Goal: Task Accomplishment & Management: Complete application form

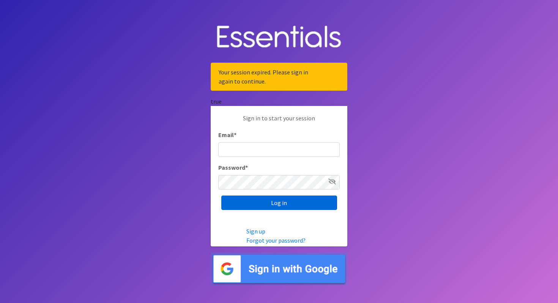
type input "cassiecelestain@gmail.com"
click at [243, 198] on input "Log in" at bounding box center [279, 202] width 116 height 14
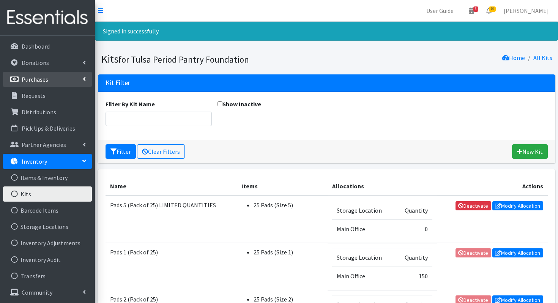
click at [42, 84] on link "Purchases" at bounding box center [47, 79] width 89 height 15
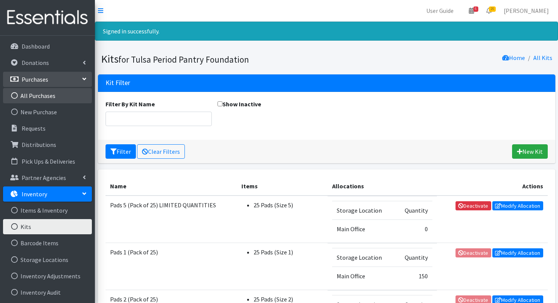
click at [41, 96] on link "All Purchases" at bounding box center [47, 95] width 89 height 15
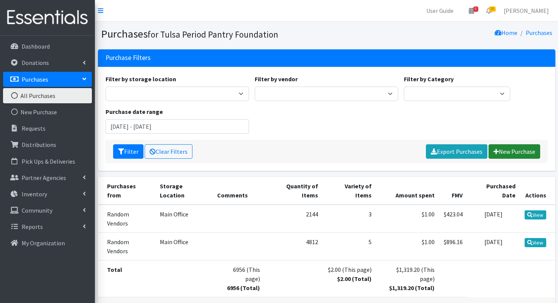
click at [528, 148] on link "New Purchase" at bounding box center [514, 151] width 52 height 14
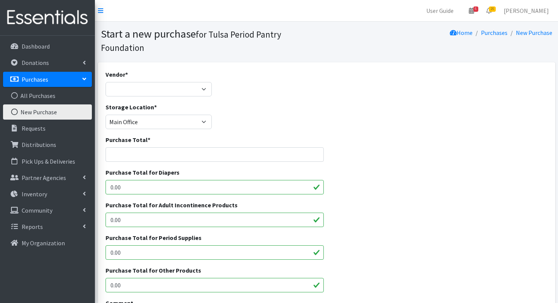
click at [193, 97] on div "Vendor * Random Vendors ---Not Listed---" at bounding box center [158, 86] width 112 height 33
click at [182, 87] on select "Random Vendors ---Not Listed---" at bounding box center [158, 89] width 106 height 14
select select "613"
click at [105, 82] on select "Random Vendors ---Not Listed---" at bounding box center [158, 89] width 106 height 14
click at [152, 152] on input "Purchase Total *" at bounding box center [214, 154] width 218 height 14
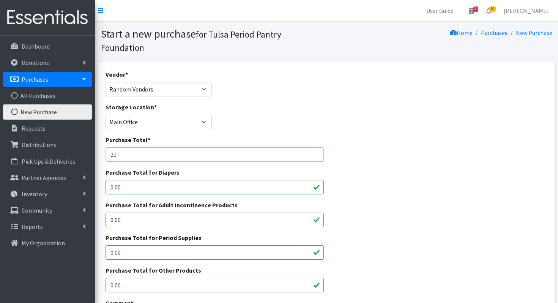
type input "2"
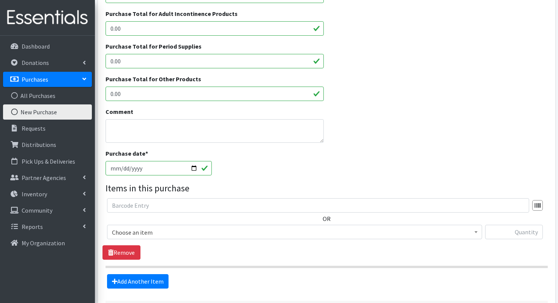
scroll to position [255, 0]
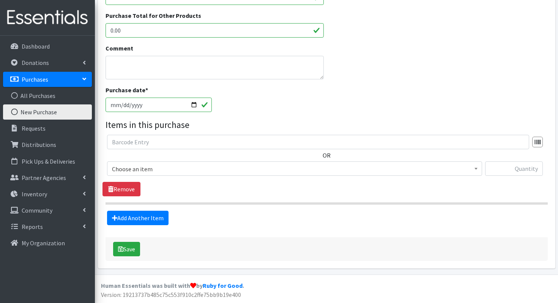
type input "1"
click at [156, 178] on span "Choose an item Liners Liners (Pack of 100) Makeup Bag (25) Pads 1 (Pack of 25) …" at bounding box center [294, 171] width 375 height 20
click at [156, 172] on span "Choose an item" at bounding box center [294, 168] width 365 height 11
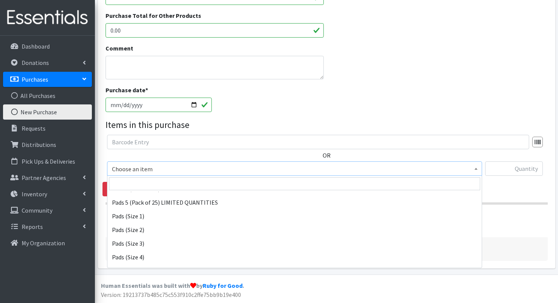
scroll to position [121, 0]
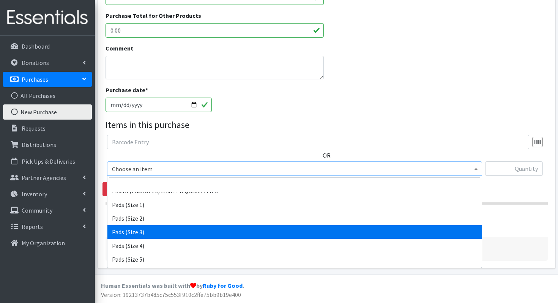
select select "13215"
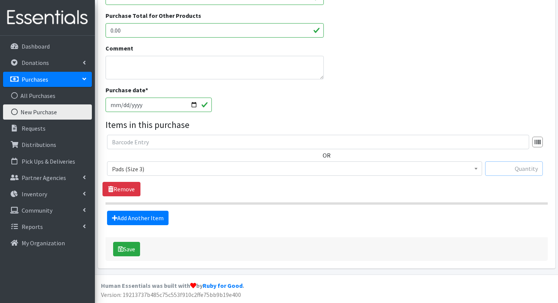
click at [517, 166] on input "text" at bounding box center [514, 168] width 58 height 14
type input "672"
click at [113, 223] on link "Add Another Item" at bounding box center [137, 218] width 61 height 14
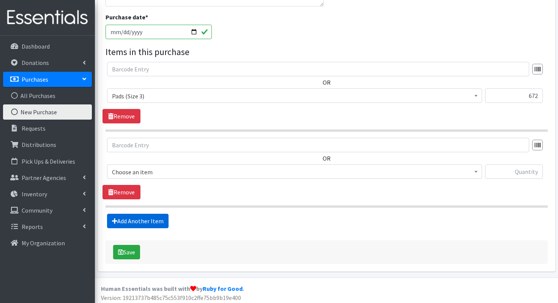
scroll to position [330, 0]
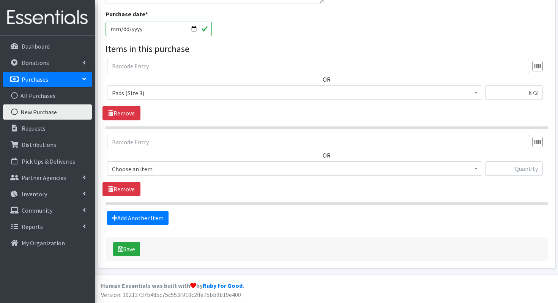
click at [252, 173] on span "Choose an item" at bounding box center [294, 168] width 365 height 11
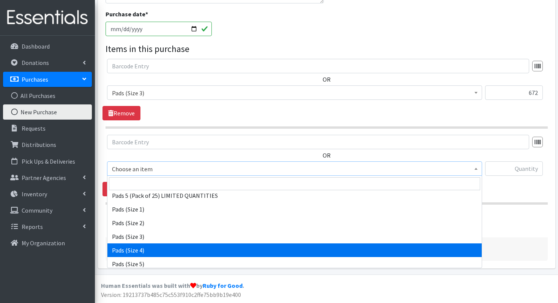
scroll to position [121, 0]
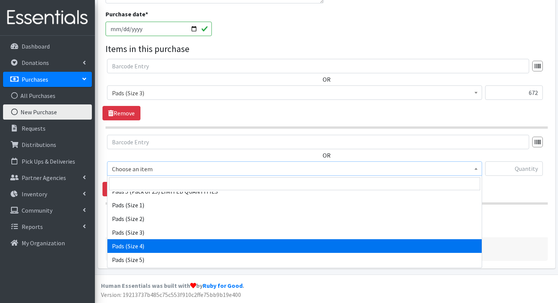
select select "13216"
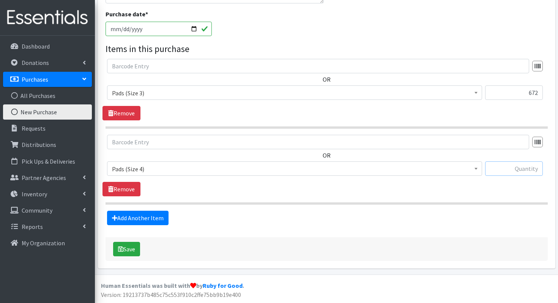
click at [520, 171] on input "text" at bounding box center [514, 168] width 58 height 14
type input "672"
click at [143, 214] on link "Add Another Item" at bounding box center [137, 218] width 61 height 14
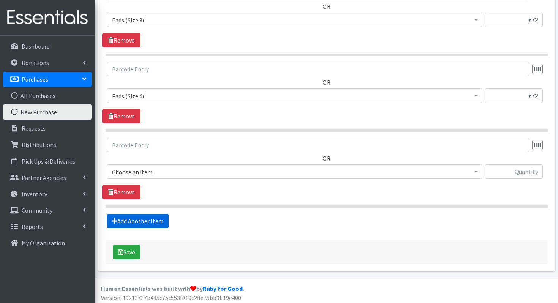
scroll to position [406, 0]
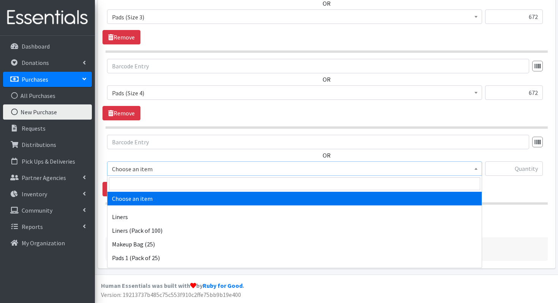
click at [199, 162] on span "Choose an item" at bounding box center [294, 168] width 375 height 14
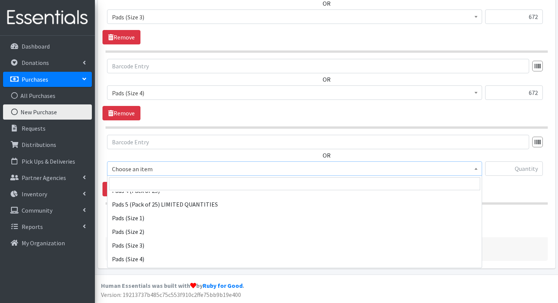
scroll to position [113, 0]
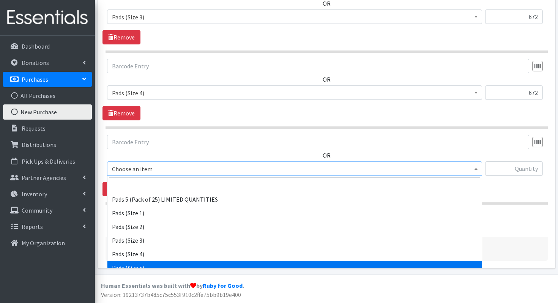
select select "13217"
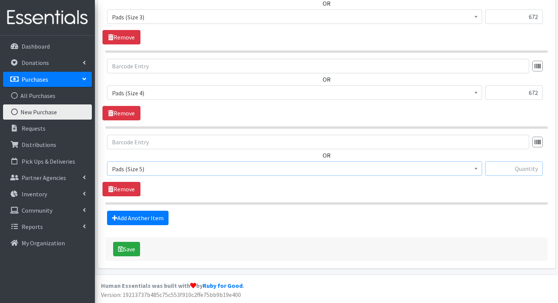
click at [506, 170] on input "text" at bounding box center [514, 168] width 58 height 14
type input "576"
click at [123, 251] on icon "submit" at bounding box center [120, 249] width 5 height 6
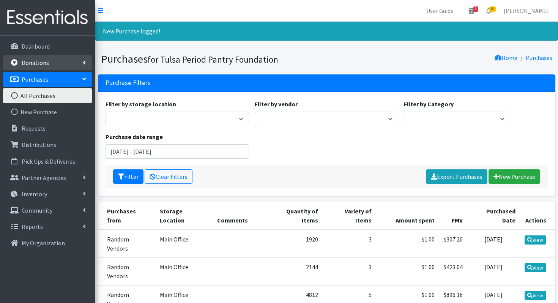
click at [57, 68] on link "Donations" at bounding box center [47, 62] width 89 height 15
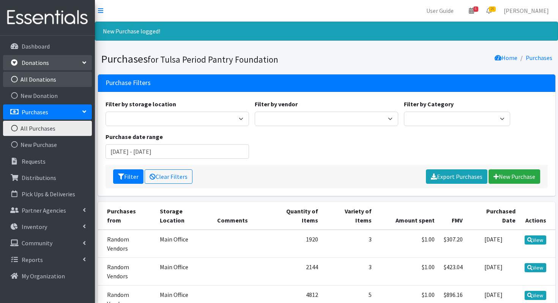
click at [55, 76] on link "All Donations" at bounding box center [47, 79] width 89 height 15
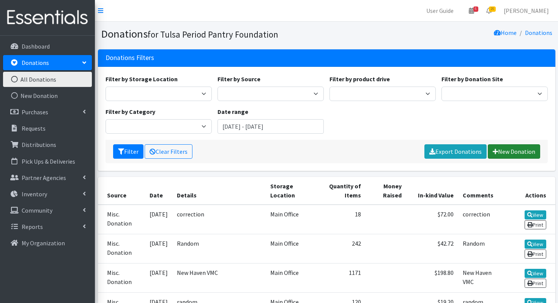
click at [508, 153] on link "New Donation" at bounding box center [513, 151] width 52 height 14
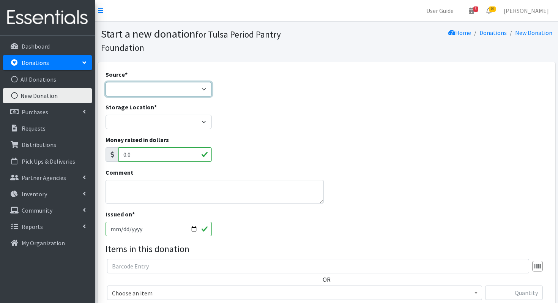
click at [162, 82] on select "Product Drive Manufacturer Donation Site Misc. Donation" at bounding box center [158, 89] width 106 height 14
select select "Misc. Donation"
click at [105, 82] on select "Product Drive Manufacturer Donation Site Misc. Donation" at bounding box center [158, 89] width 106 height 14
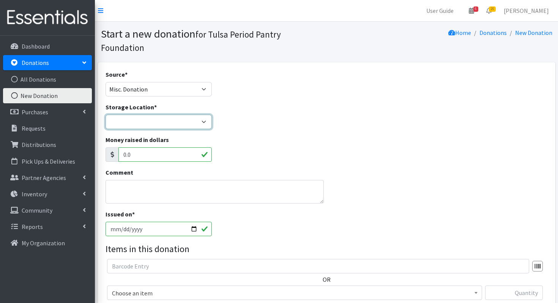
click at [143, 128] on select "Main Office" at bounding box center [158, 122] width 106 height 14
select select "380"
click at [105, 115] on select "Main Office" at bounding box center [158, 122] width 106 height 14
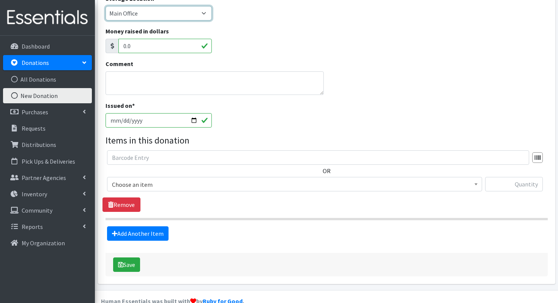
scroll to position [119, 0]
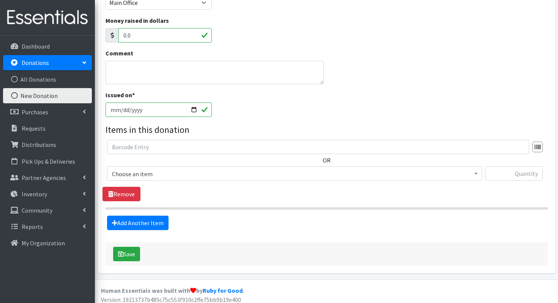
click at [145, 173] on span "Choose an item" at bounding box center [294, 173] width 365 height 11
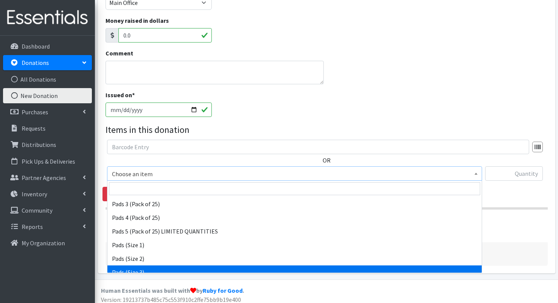
scroll to position [96, 0]
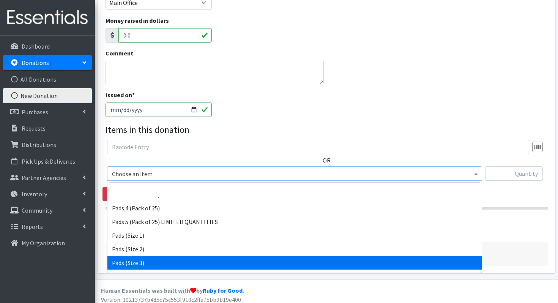
select select "13215"
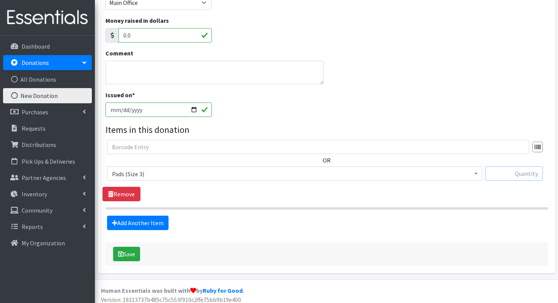
click at [534, 170] on input "text" at bounding box center [514, 173] width 58 height 14
type input "152"
click at [146, 220] on link "Add Another Item" at bounding box center [137, 222] width 61 height 14
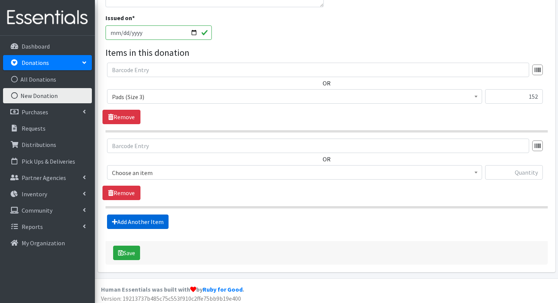
scroll to position [200, 0]
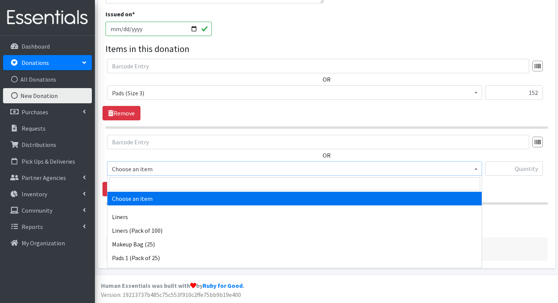
click at [125, 165] on span "Choose an item" at bounding box center [294, 168] width 365 height 11
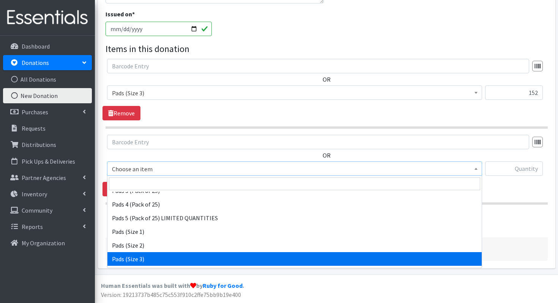
scroll to position [108, 0]
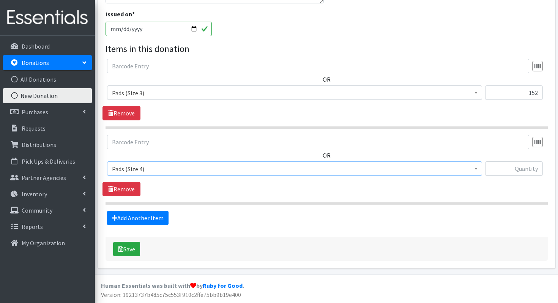
select select "13216"
click at [512, 170] on input "text" at bounding box center [514, 168] width 58 height 14
type input "60"
click at [125, 217] on link "Add Another Item" at bounding box center [137, 218] width 61 height 14
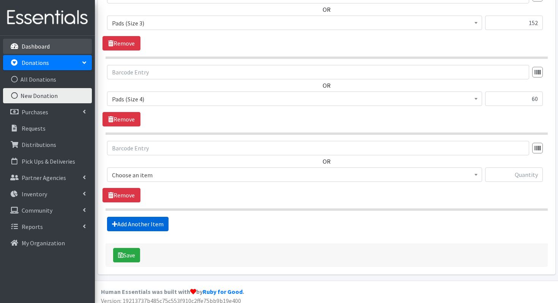
scroll to position [276, 0]
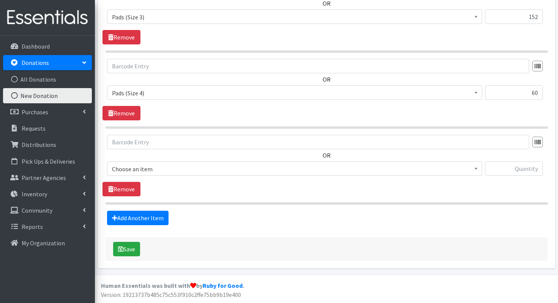
click at [140, 160] on div "OR Choose an item Liners Liners (Pack of 100) Makeup Bag (25) Pads 1 (Pack of 2…" at bounding box center [326, 158] width 448 height 47
click at [140, 168] on span "Choose an item" at bounding box center [294, 168] width 365 height 11
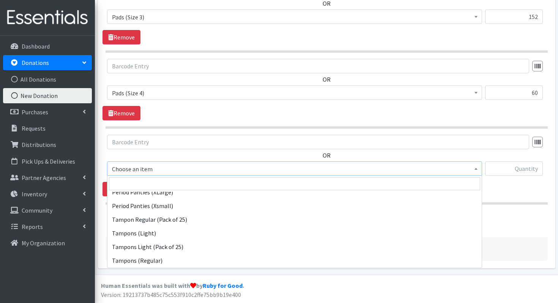
scroll to position [243, 0]
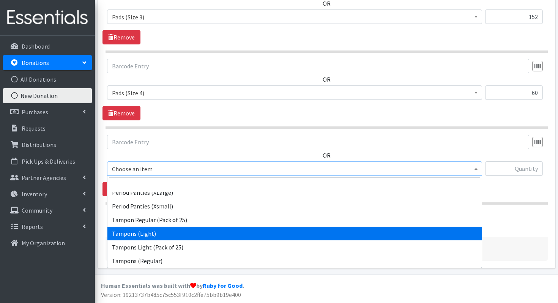
select select "12709"
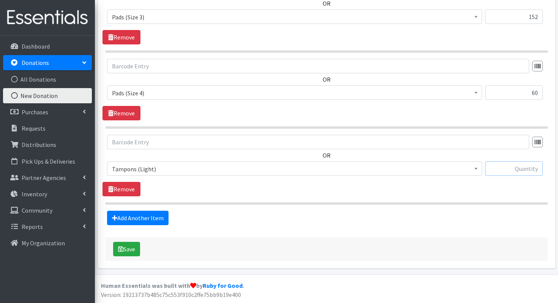
click at [505, 167] on input "text" at bounding box center [514, 168] width 58 height 14
type input "24"
click at [124, 218] on link "Add Another Item" at bounding box center [137, 218] width 61 height 14
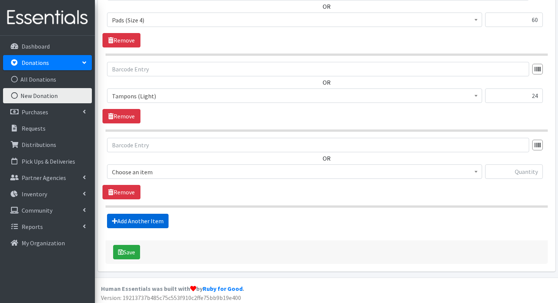
scroll to position [352, 0]
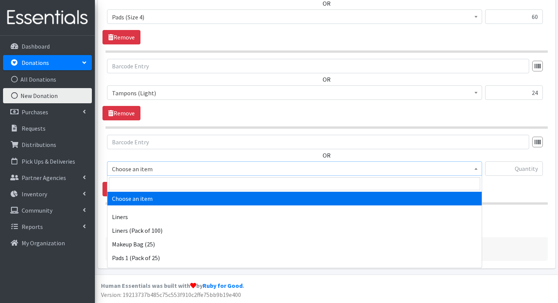
click at [134, 165] on span "Choose an item" at bounding box center [294, 168] width 365 height 11
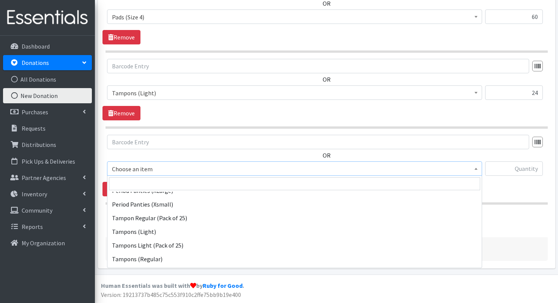
scroll to position [266, 0]
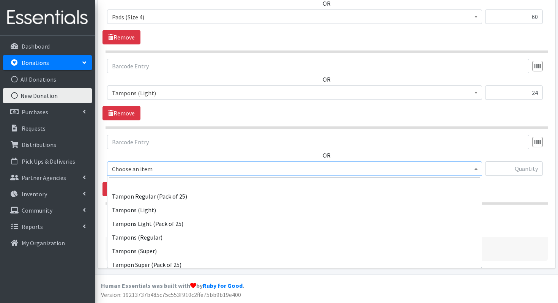
select select "13212"
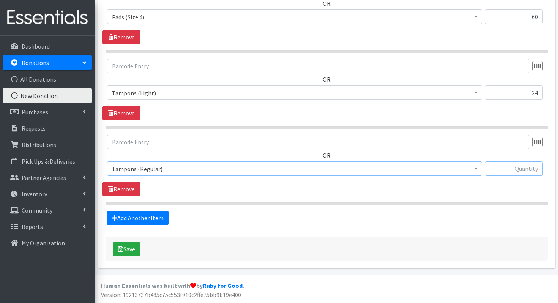
click at [524, 171] on input "text" at bounding box center [514, 168] width 58 height 14
type input "128"
click at [123, 249] on icon "submit" at bounding box center [120, 249] width 5 height 6
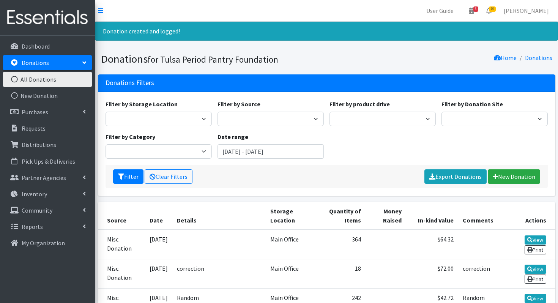
click at [502, 168] on div "Filter Clear Filters Export Donations New Donation" at bounding box center [326, 177] width 442 height 24
click at [498, 176] on link "New Donation" at bounding box center [513, 176] width 52 height 14
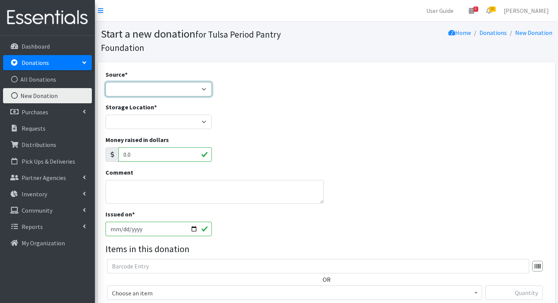
click at [188, 96] on select "Product Drive Manufacturer Donation Site Misc. Donation" at bounding box center [158, 89] width 106 height 14
select select "Donation Site"
click at [105, 82] on select "Product Drive Manufacturer Donation Site Misc. Donation" at bounding box center [158, 89] width 106 height 14
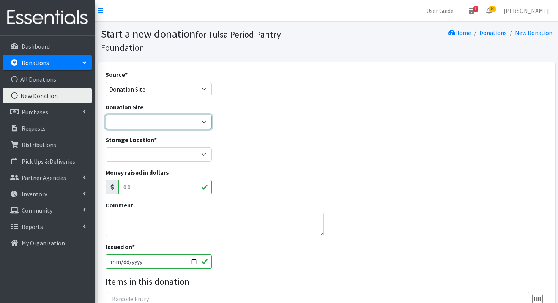
click at [158, 124] on select "Big Chiefs Donuts Desi Tax Services Evoque Lash & Day Spa [PERSON_NAME] House F…" at bounding box center [158, 122] width 106 height 14
select select "880"
click at [105, 115] on select "Big Chiefs Donuts Desi Tax Services Evoque Lash & Day Spa [PERSON_NAME] House F…" at bounding box center [158, 122] width 106 height 14
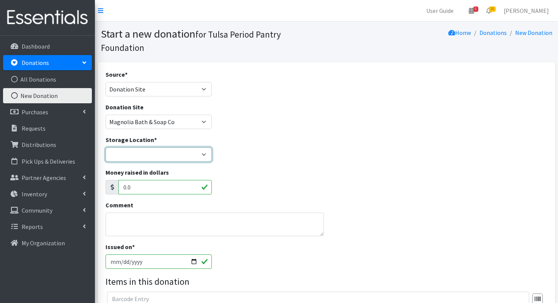
click at [151, 157] on select "Main Office" at bounding box center [158, 154] width 106 height 14
select select "380"
click at [105, 147] on select "Main Office" at bounding box center [158, 154] width 106 height 14
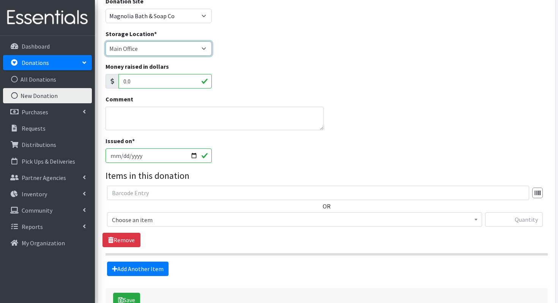
scroll to position [116, 0]
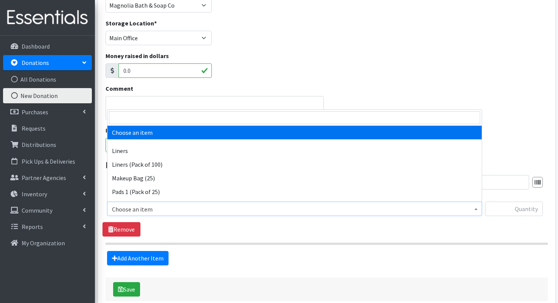
click at [160, 207] on span "Choose an item" at bounding box center [294, 209] width 365 height 11
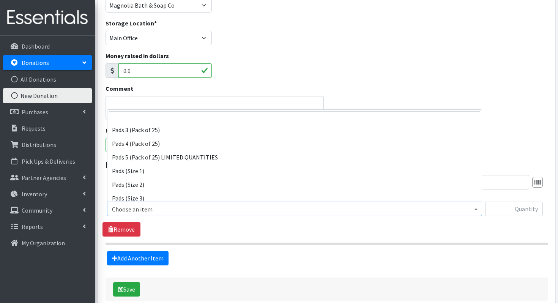
scroll to position [90, 0]
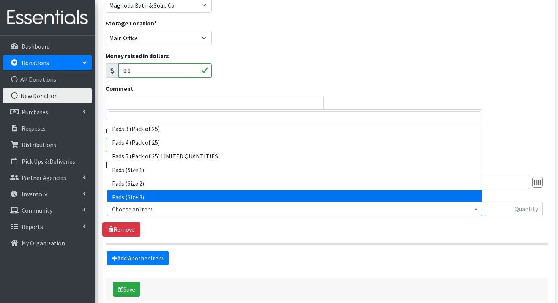
select select "13215"
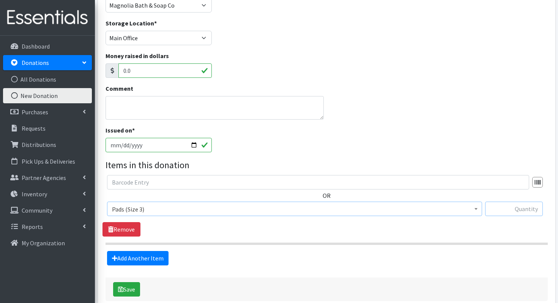
click at [506, 212] on input "text" at bounding box center [514, 208] width 58 height 14
type input "26"
click at [129, 283] on button "Save" at bounding box center [126, 289] width 27 height 14
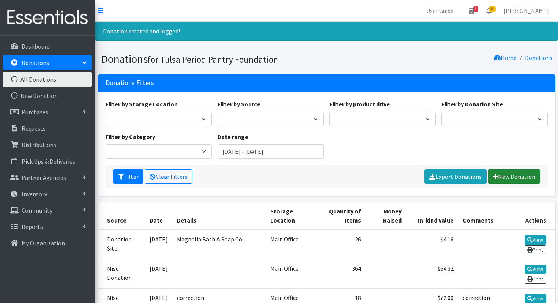
click at [513, 179] on link "New Donation" at bounding box center [513, 176] width 52 height 14
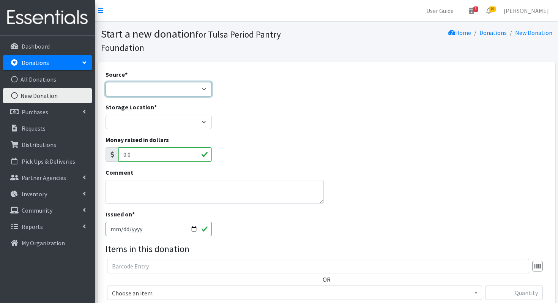
click at [160, 82] on select "Product Drive Manufacturer Donation Site Misc. Donation" at bounding box center [158, 89] width 106 height 14
select select "Misc. Donation"
click at [105, 82] on select "Product Drive Manufacturer Donation Site Misc. Donation" at bounding box center [158, 89] width 106 height 14
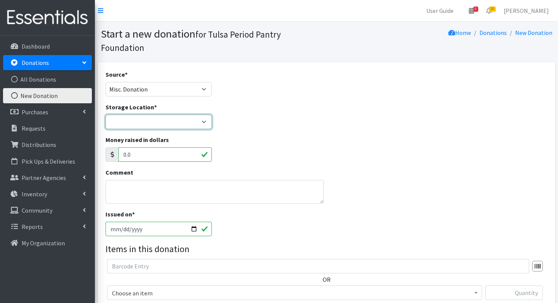
click at [140, 127] on select "Main Office" at bounding box center [158, 122] width 106 height 14
select select "380"
click at [105, 115] on select "Main Office" at bounding box center [158, 122] width 106 height 14
click at [138, 191] on textarea "Comment" at bounding box center [214, 192] width 218 height 24
click at [116, 187] on textarea "Edisu Jazzersize" at bounding box center [214, 192] width 218 height 24
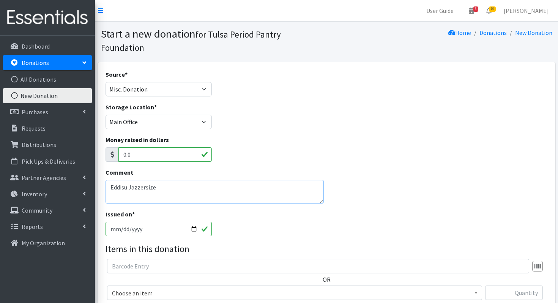
click at [163, 186] on textarea "Eddisu Jazzersize" at bounding box center [214, 192] width 218 height 24
click at [130, 184] on textarea "Eddisu Jazzersize groups" at bounding box center [214, 192] width 218 height 24
type textarea "Eddisu jazzersize groups"
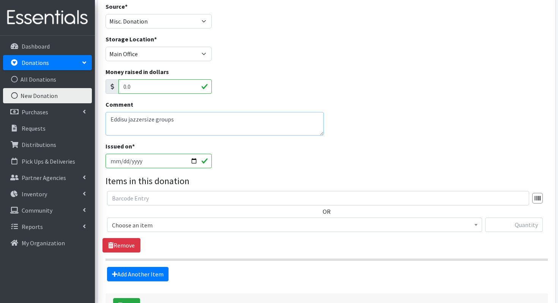
scroll to position [91, 0]
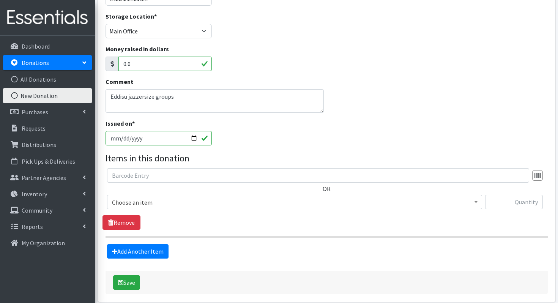
click at [164, 204] on span "Choose an item" at bounding box center [294, 202] width 365 height 11
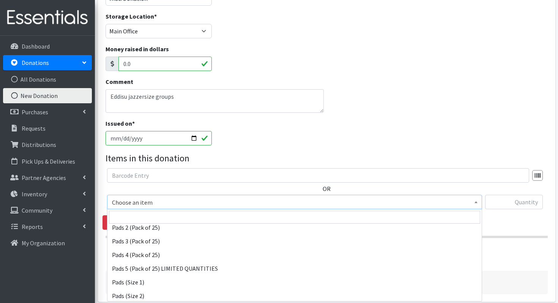
scroll to position [78, 0]
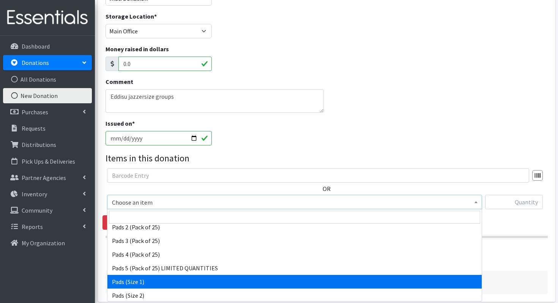
select select "12710"
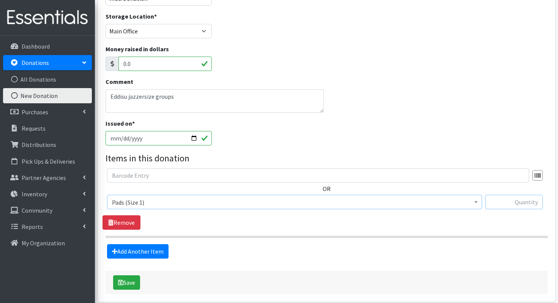
click at [501, 203] on input "text" at bounding box center [514, 202] width 58 height 14
type input "44"
click at [154, 249] on link "Add Another Item" at bounding box center [137, 251] width 61 height 14
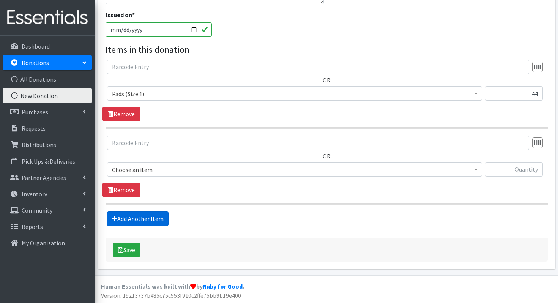
scroll to position [200, 0]
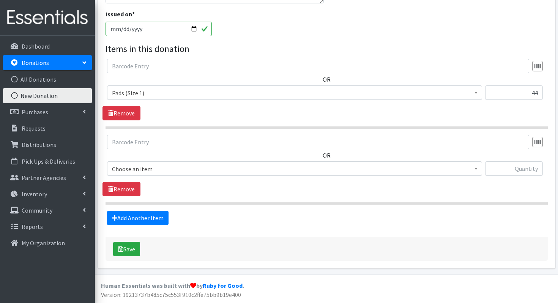
click at [161, 169] on span "Choose an item" at bounding box center [294, 168] width 365 height 11
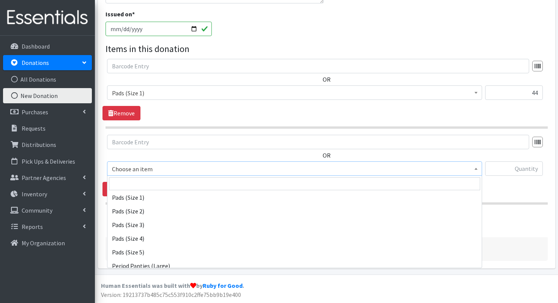
scroll to position [131, 0]
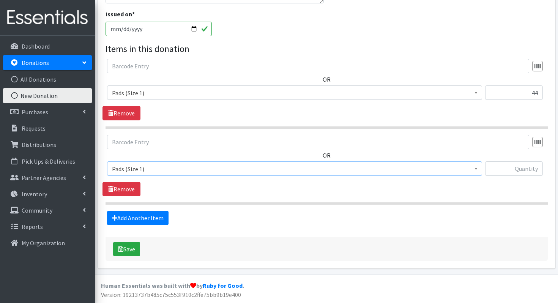
click at [163, 176] on span "Choose an item Liners Liners (Pack of 100) Makeup Bag (25) Pads 1 (Pack of 25) …" at bounding box center [294, 171] width 375 height 20
click at [164, 160] on div "OR Choose an item Liners Liners (Pack of 100) Makeup Bag (25) Pads 1 (Pack of 2…" at bounding box center [326, 158] width 448 height 47
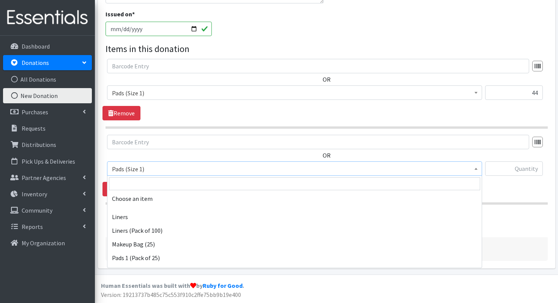
click at [161, 166] on span "Pads (Size 1)" at bounding box center [294, 168] width 365 height 11
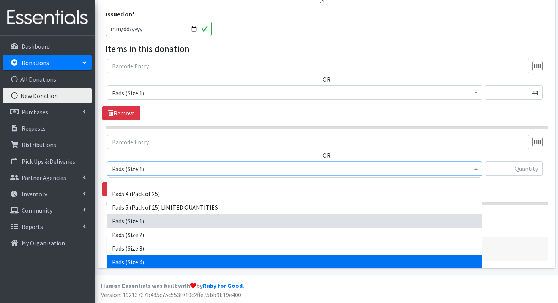
scroll to position [105, 0]
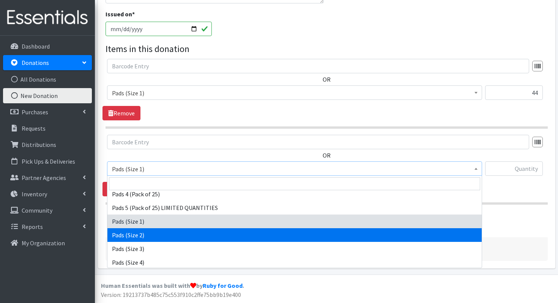
select select "13214"
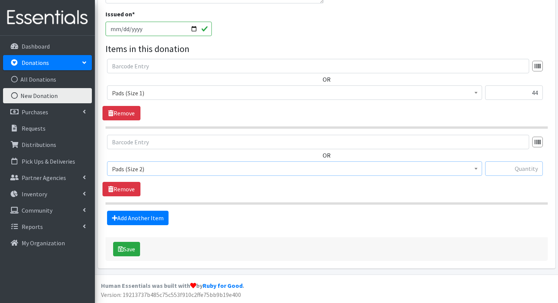
click at [525, 175] on div at bounding box center [514, 171] width 58 height 20
type input "40"
click at [157, 220] on link "Add Another Item" at bounding box center [137, 218] width 61 height 14
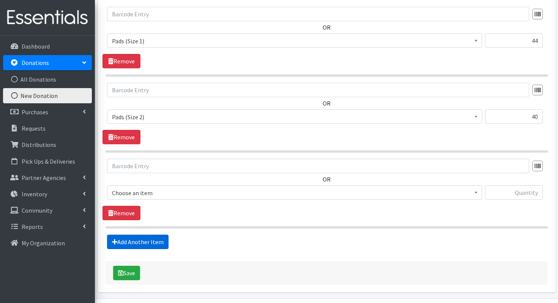
scroll to position [276, 0]
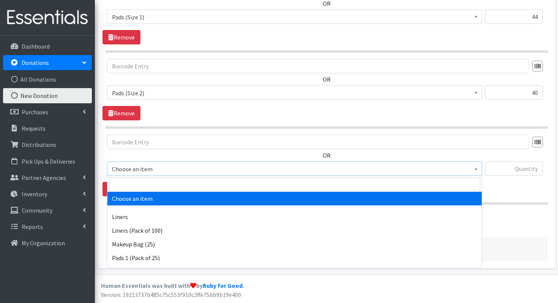
click at [228, 167] on span "Choose an item" at bounding box center [294, 168] width 365 height 11
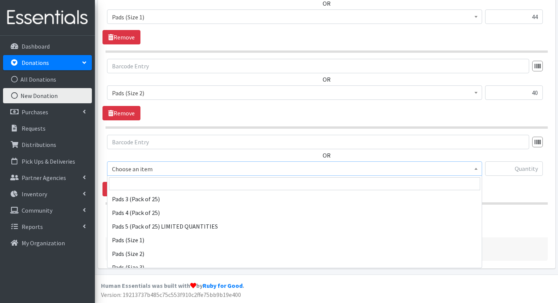
scroll to position [96, 0]
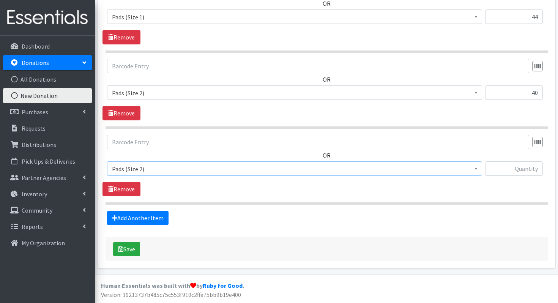
click at [171, 176] on span "Choose an item Liners Liners (Pack of 100) Makeup Bag (25) Pads 1 (Pack of 25) …" at bounding box center [294, 171] width 375 height 20
click at [172, 172] on span "Pads (Size 2)" at bounding box center [294, 168] width 365 height 11
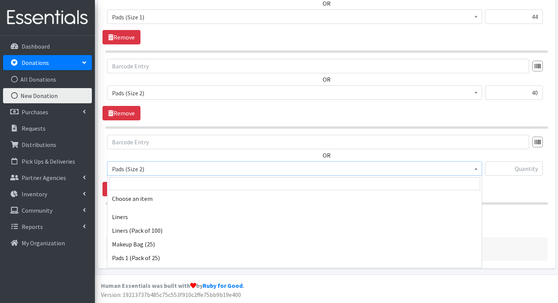
scroll to position [127, 0]
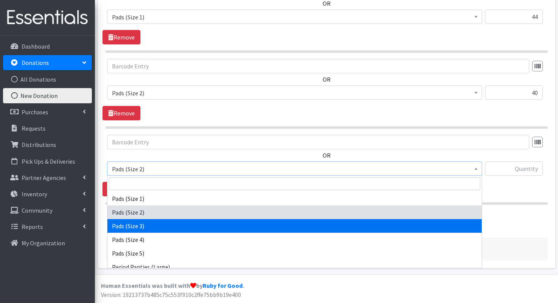
select select "13215"
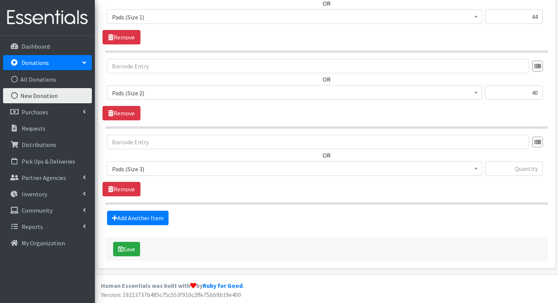
click at [554, 170] on div "Source * Product Drive Manufacturer Donation Site Misc. Donation Donation Site …" at bounding box center [326, 27] width 457 height 482
click at [547, 170] on div "OR Choose an item Liners Liners (Pack of 100) Makeup Bag (25) Pads 1 (Pack of 2…" at bounding box center [326, 158] width 448 height 47
click at [539, 170] on input "text" at bounding box center [514, 168] width 58 height 14
type input "33"
click at [152, 217] on link "Add Another Item" at bounding box center [137, 218] width 61 height 14
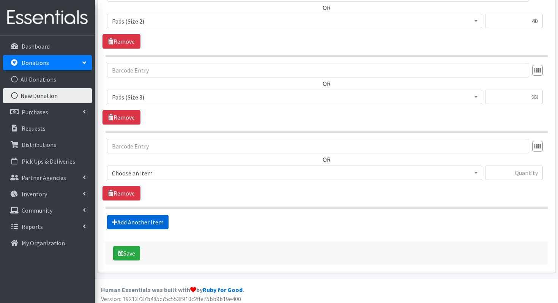
scroll to position [352, 0]
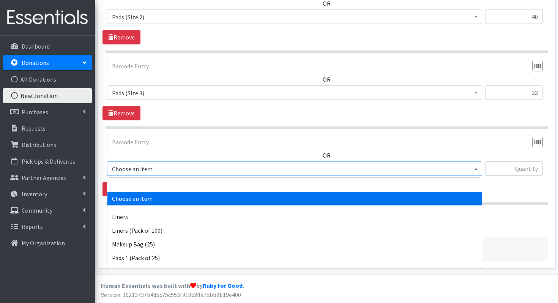
click at [129, 171] on span "Choose an item" at bounding box center [294, 168] width 365 height 11
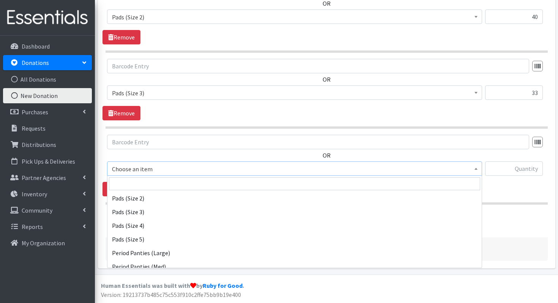
scroll to position [141, 0]
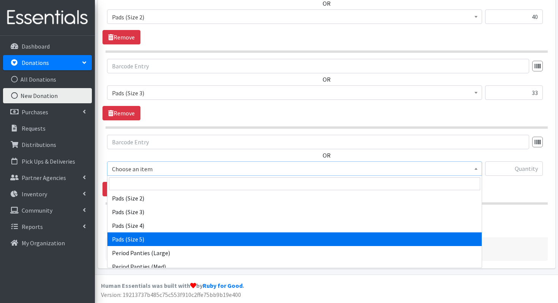
select select "13217"
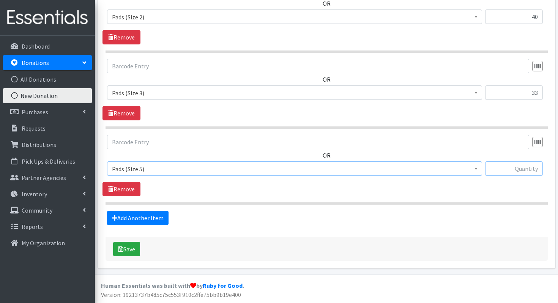
click at [523, 168] on input "text" at bounding box center [514, 168] width 58 height 14
type input "36"
click at [151, 217] on link "Add Another Item" at bounding box center [137, 218] width 61 height 14
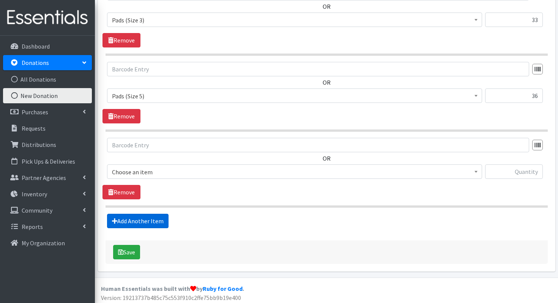
scroll to position [428, 0]
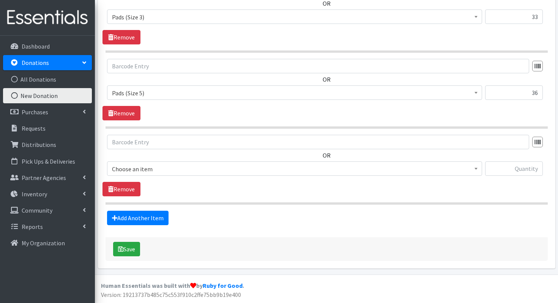
click at [136, 167] on span "Choose an item" at bounding box center [294, 168] width 365 height 11
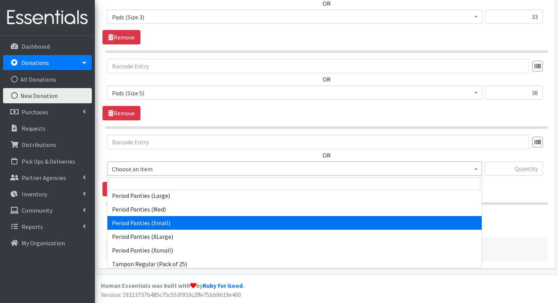
scroll to position [281, 0]
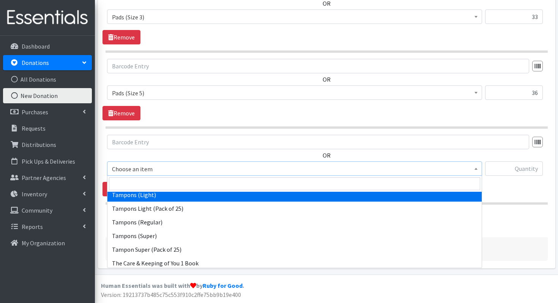
select select "12709"
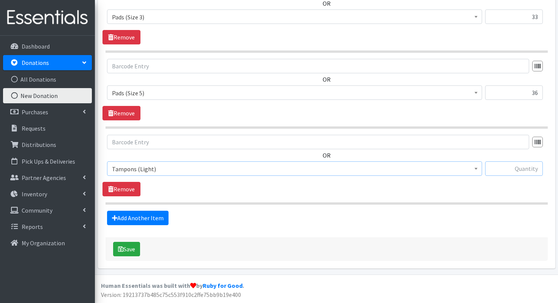
click at [494, 172] on input "text" at bounding box center [514, 168] width 58 height 14
type input "15"
click at [119, 222] on link "Add Another Item" at bounding box center [137, 218] width 61 height 14
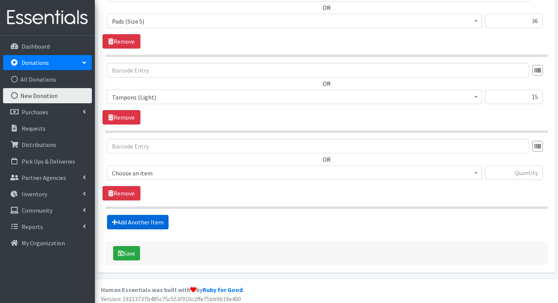
scroll to position [503, 0]
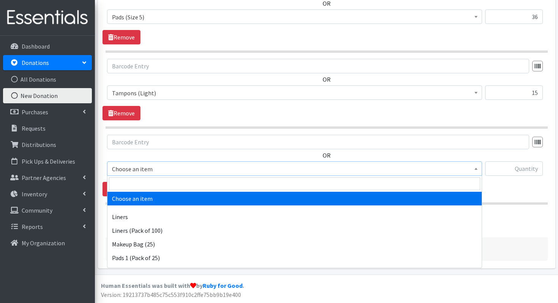
click at [140, 171] on span "Choose an item" at bounding box center [294, 168] width 365 height 11
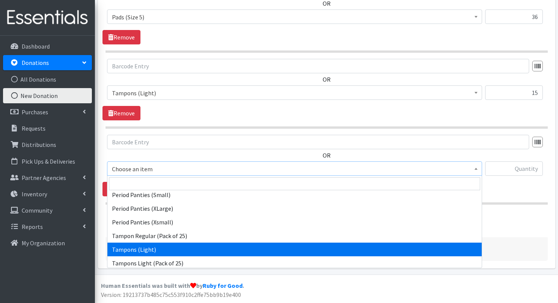
scroll to position [256, 0]
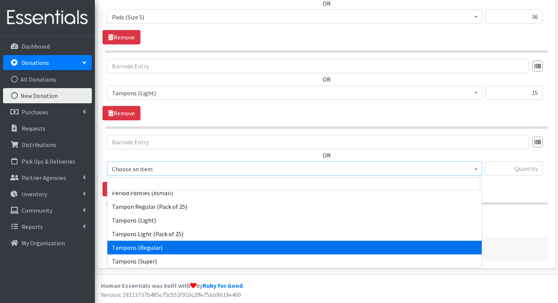
select select "13212"
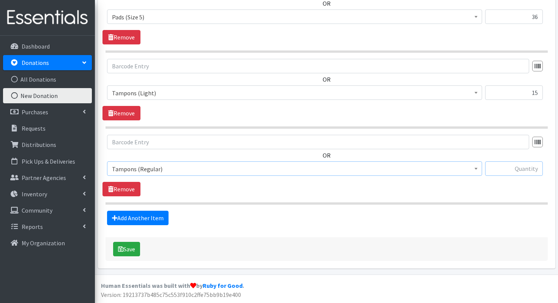
click at [522, 171] on input "text" at bounding box center [514, 168] width 58 height 14
type input "161"
click at [138, 212] on link "Add Another Item" at bounding box center [137, 218] width 61 height 14
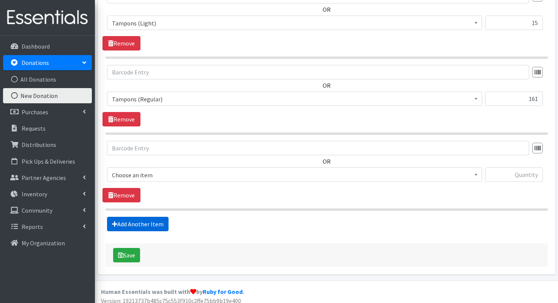
scroll to position [579, 0]
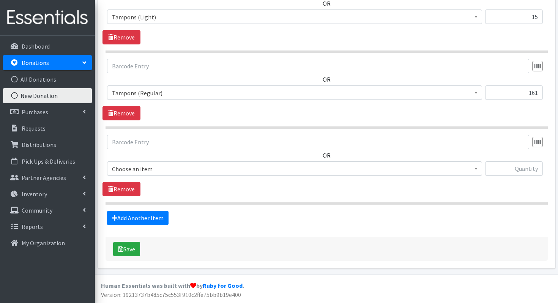
click at [172, 168] on span "Choose an item" at bounding box center [294, 168] width 365 height 11
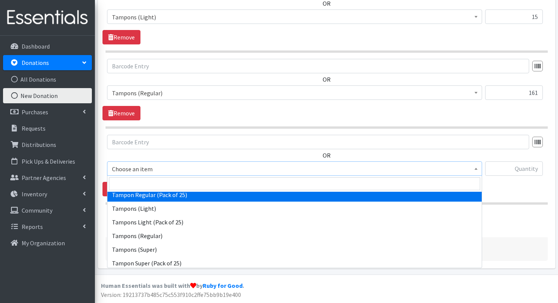
scroll to position [284, 0]
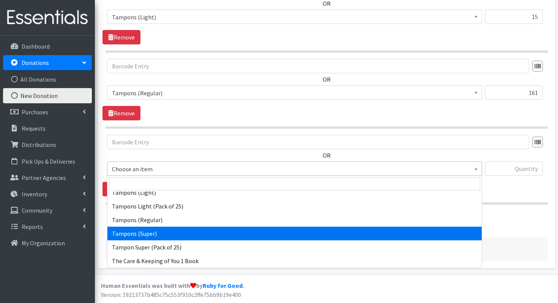
select select "13213"
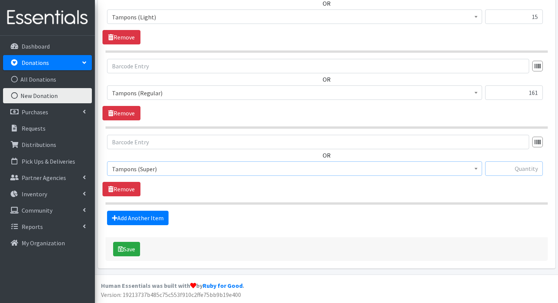
click at [503, 169] on input "text" at bounding box center [514, 168] width 58 height 14
type input "232"
click at [127, 246] on button "Save" at bounding box center [126, 249] width 27 height 14
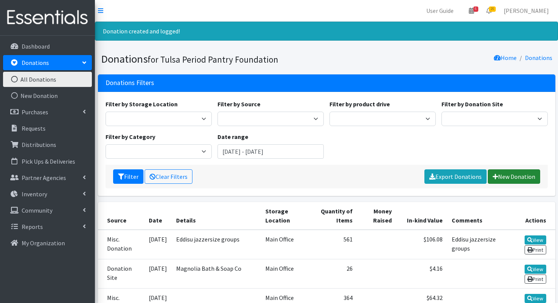
click at [530, 176] on link "New Donation" at bounding box center [513, 176] width 52 height 14
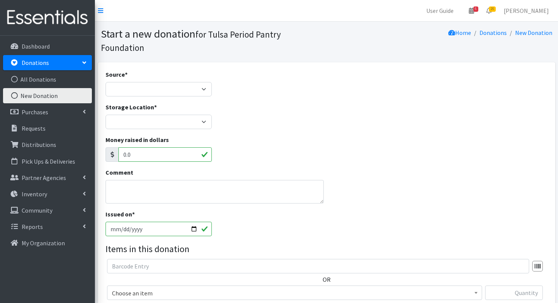
click at [188, 98] on div "Source * Product Drive Manufacturer Donation Site Misc. Donation" at bounding box center [158, 86] width 112 height 33
click at [188, 94] on select "Product Drive Manufacturer Donation Site Misc. Donation" at bounding box center [158, 89] width 106 height 14
select select "Misc. Donation"
click at [105, 82] on select "Product Drive Manufacturer Donation Site Misc. Donation" at bounding box center [158, 89] width 106 height 14
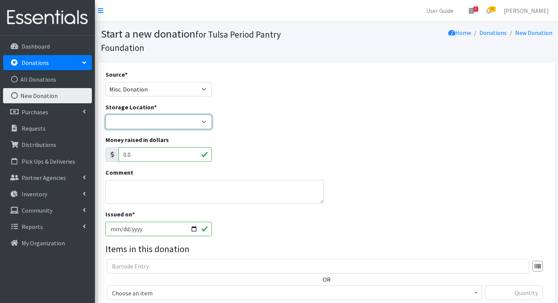
click at [167, 127] on select "Main Office" at bounding box center [158, 122] width 106 height 14
click at [158, 121] on select "Main Office" at bounding box center [158, 122] width 106 height 14
select select "380"
click at [105, 115] on select "Main Office" at bounding box center [158, 122] width 106 height 14
click at [141, 192] on textarea "Comment" at bounding box center [214, 192] width 218 height 24
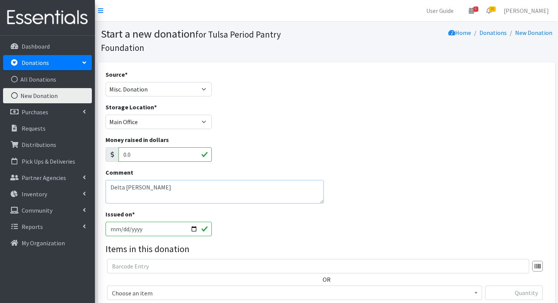
click at [135, 187] on textarea "Delta Zeda - Yessenia" at bounding box center [214, 192] width 218 height 24
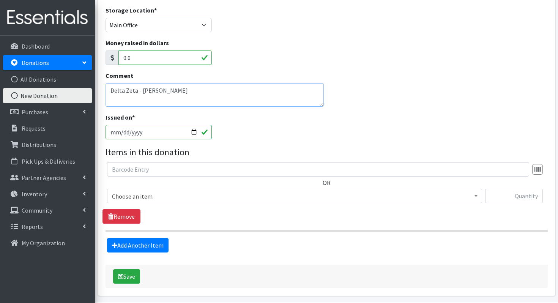
scroll to position [105, 0]
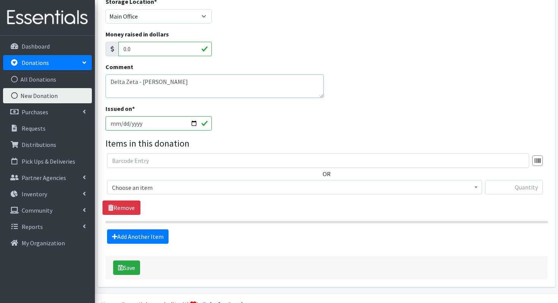
type textarea "Delta Zeta - [PERSON_NAME]"
click at [139, 187] on span "Choose an item" at bounding box center [294, 187] width 365 height 11
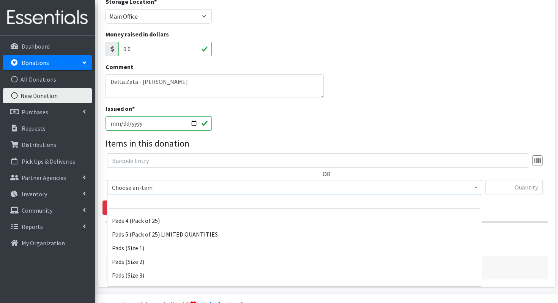
scroll to position [106, 0]
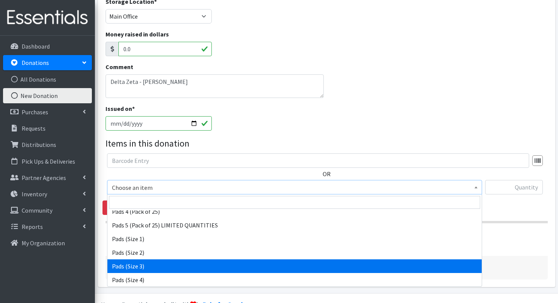
select select "13215"
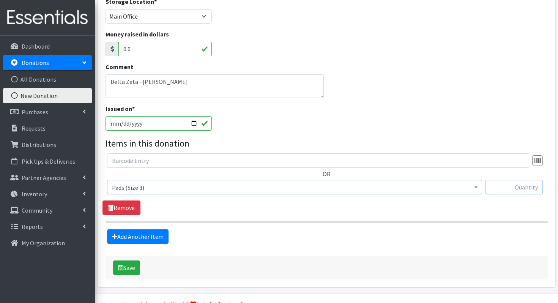
click at [494, 192] on input "text" at bounding box center [514, 187] width 58 height 14
type input "17"
click at [122, 242] on link "Add Another Item" at bounding box center [137, 236] width 61 height 14
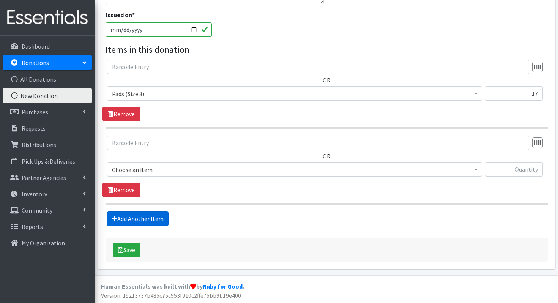
scroll to position [200, 0]
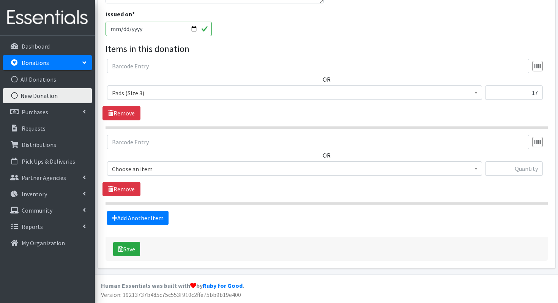
click at [141, 166] on span "Choose an item" at bounding box center [294, 168] width 365 height 11
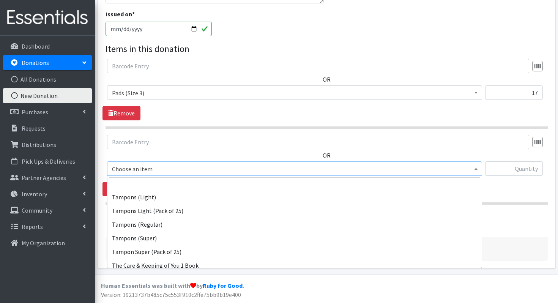
scroll to position [280, 0]
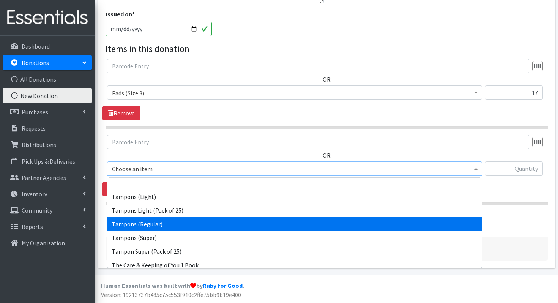
select select "13212"
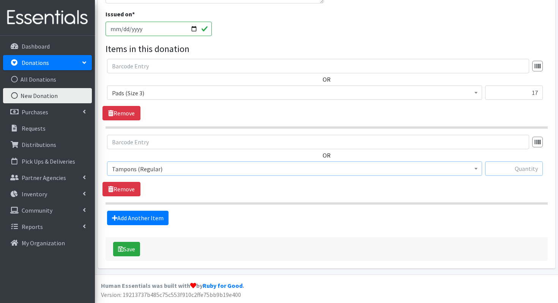
click at [509, 171] on input "text" at bounding box center [514, 168] width 58 height 14
type input "32"
click at [164, 213] on link "Add Another Item" at bounding box center [137, 218] width 61 height 14
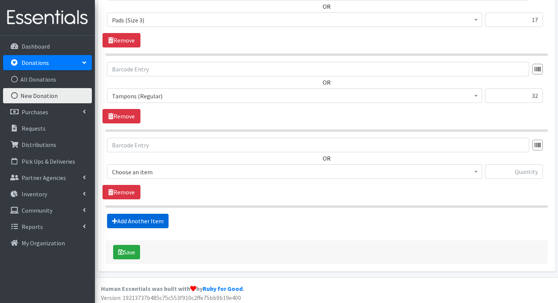
scroll to position [276, 0]
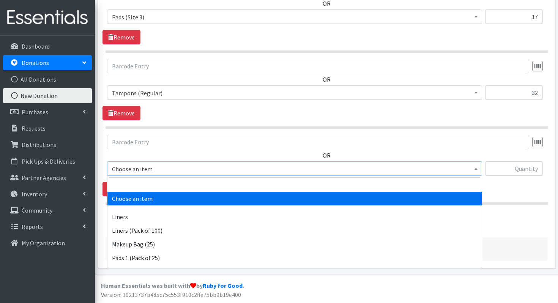
click at [156, 173] on span "Choose an item" at bounding box center [294, 168] width 365 height 11
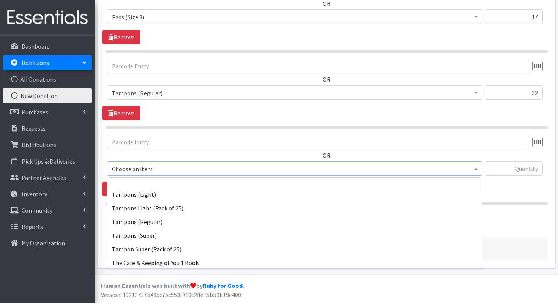
scroll to position [281, 0]
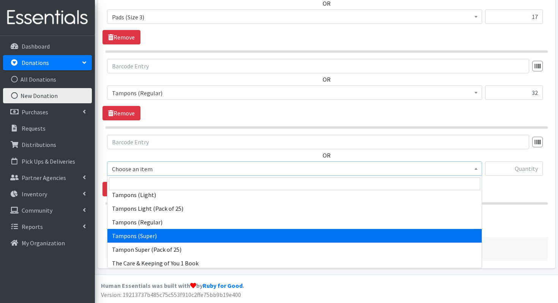
select select "13213"
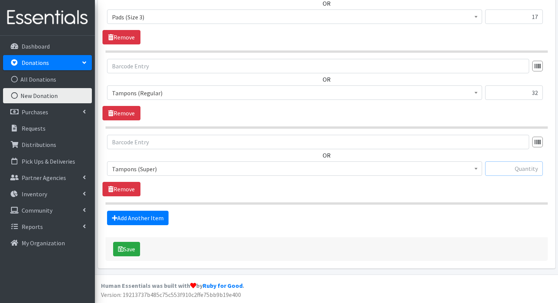
click at [510, 170] on input "text" at bounding box center [514, 168] width 58 height 14
type input "14"
click at [154, 211] on link "Add Another Item" at bounding box center [137, 218] width 61 height 14
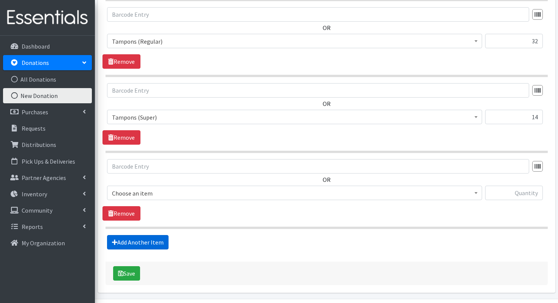
scroll to position [352, 0]
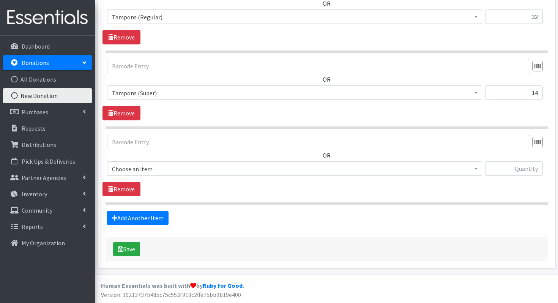
click at [125, 174] on span "Choose an item" at bounding box center [294, 168] width 375 height 14
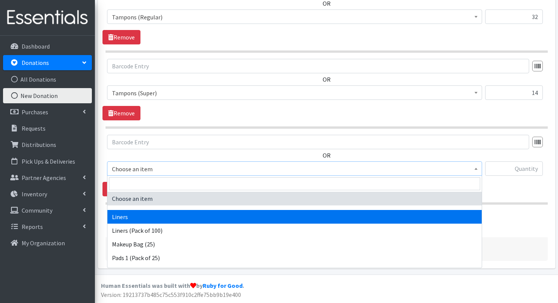
select select "13220"
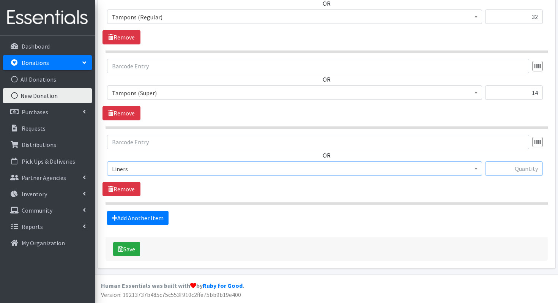
click at [519, 174] on input "text" at bounding box center [514, 168] width 58 height 14
type input "148"
click at [135, 249] on button "Save" at bounding box center [126, 249] width 27 height 14
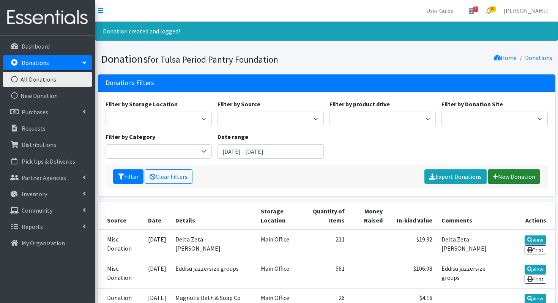
click at [503, 179] on link "New Donation" at bounding box center [513, 176] width 52 height 14
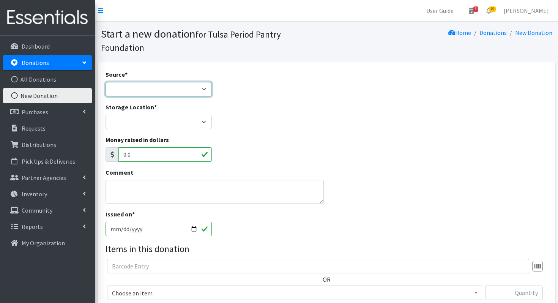
click at [143, 89] on select "Product Drive Manufacturer Donation Site Misc. Donation" at bounding box center [158, 89] width 106 height 14
select select "Misc. Donation"
click at [105, 82] on select "Product Drive Manufacturer Donation Site Misc. Donation" at bounding box center [158, 89] width 106 height 14
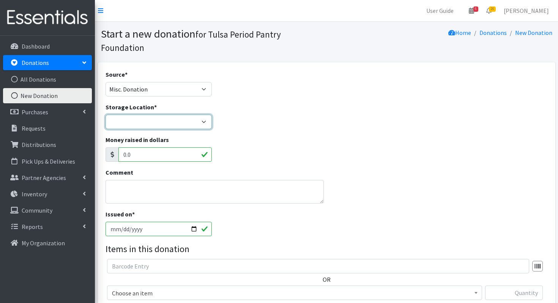
click at [133, 121] on select "Main Office" at bounding box center [158, 122] width 106 height 14
select select "380"
click at [105, 115] on select "Main Office" at bounding box center [158, 122] width 106 height 14
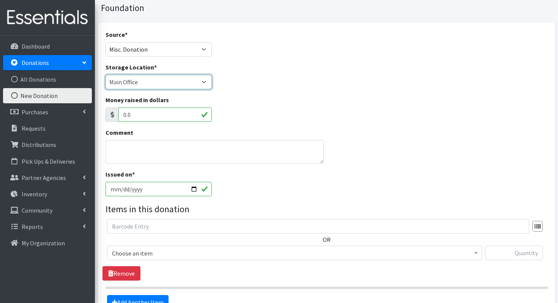
scroll to position [56, 0]
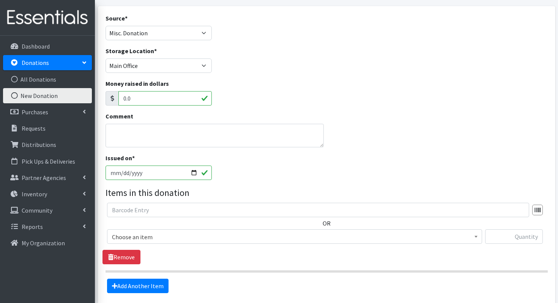
click at [180, 237] on span "Choose an item" at bounding box center [294, 236] width 365 height 11
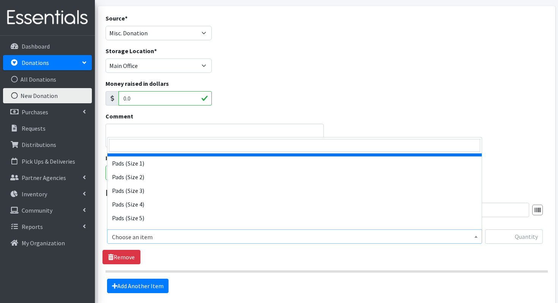
scroll to position [129, 0]
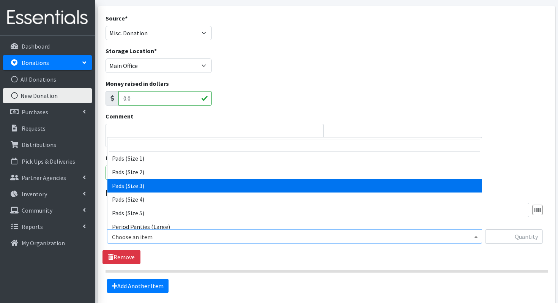
select select "13215"
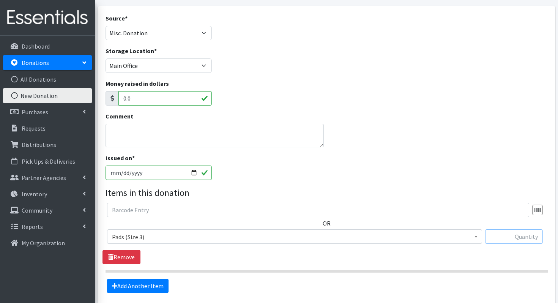
click at [495, 236] on input "text" at bounding box center [514, 236] width 58 height 14
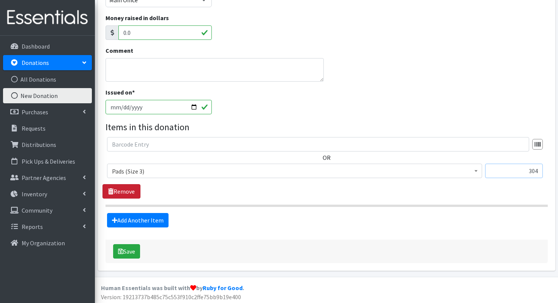
scroll to position [124, 0]
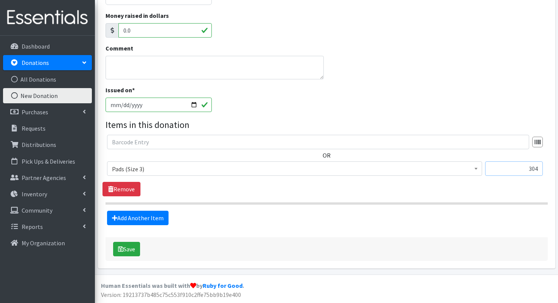
type input "304"
click at [127, 254] on button "Save" at bounding box center [126, 249] width 27 height 14
